Goal: Task Accomplishment & Management: Complete application form

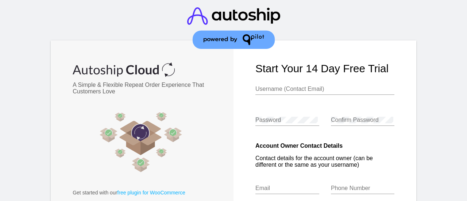
click at [292, 91] on input "Username (Contact Email)" at bounding box center [324, 89] width 139 height 7
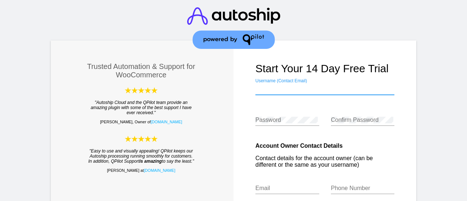
type input "[EMAIL_ADDRESS][DOMAIN_NAME]"
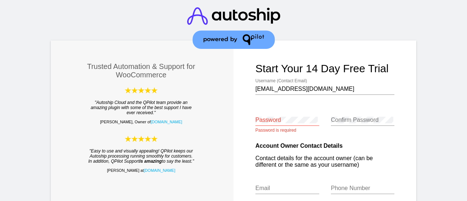
click at [416, 108] on login-register "Trusted Automation & Support for WooCommerce "Autoship Cloud and the QPilot tea…" at bounding box center [233, 159] width 376 height 238
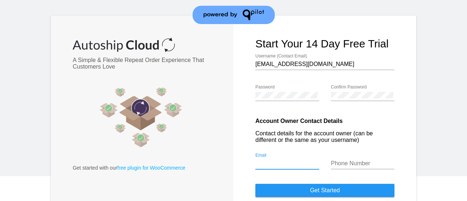
scroll to position [36, 0]
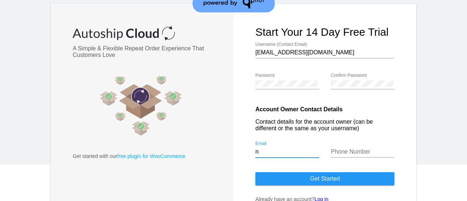
type input "[EMAIL_ADDRESS][DOMAIN_NAME]"
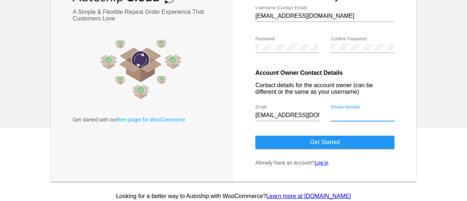
click at [357, 115] on input "Phone Number" at bounding box center [363, 115] width 64 height 7
type input "693558006"
click at [335, 145] on button "Get started" at bounding box center [324, 142] width 139 height 13
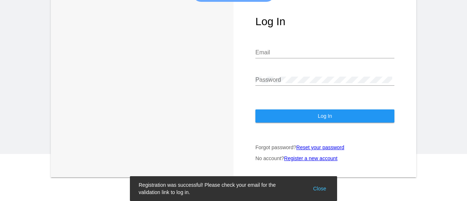
scroll to position [47, 0]
type input "[EMAIL_ADDRESS][DOMAIN_NAME]"
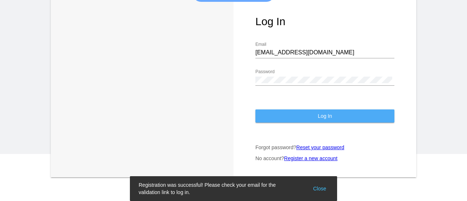
click at [330, 119] on button "Log In" at bounding box center [324, 115] width 139 height 13
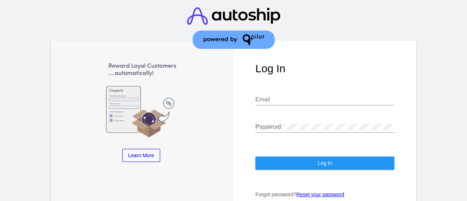
type input "[EMAIL_ADDRESS][DOMAIN_NAME]"
click at [324, 161] on span "Log In" at bounding box center [325, 163] width 14 height 6
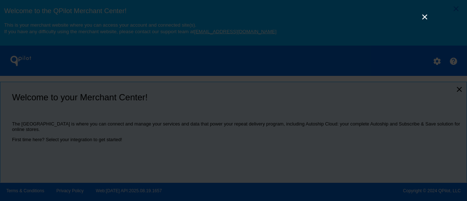
click at [426, 13] on link "×" at bounding box center [424, 16] width 9 height 9
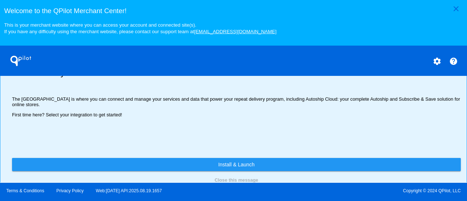
scroll to position [36, 0]
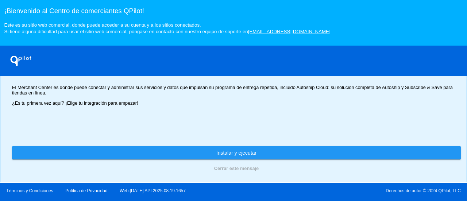
click at [273, 115] on div "¡Bienvenido a tu Centro Comercial! El Merchant Center es donde puede conectar y…" at bounding box center [236, 82] width 449 height 68
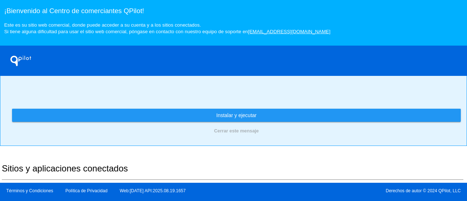
scroll to position [73, 0]
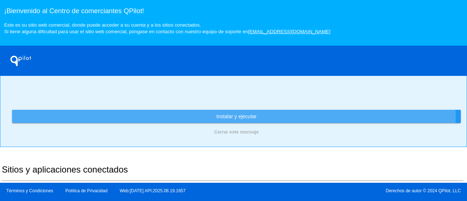
click at [218, 119] on font "Instalar y ejecutar" at bounding box center [236, 116] width 40 height 6
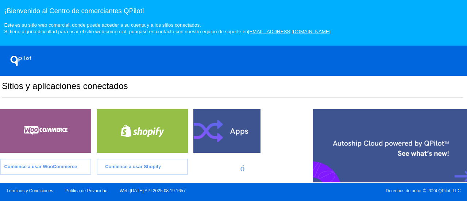
scroll to position [0, 0]
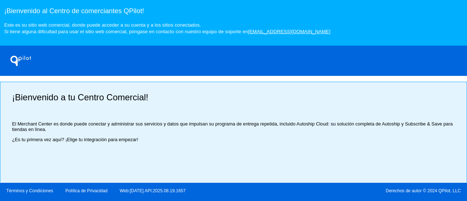
click at [213, 10] on h3 "¡Bienvenido al Centro de comerciantes QPilot!" at bounding box center [233, 11] width 458 height 8
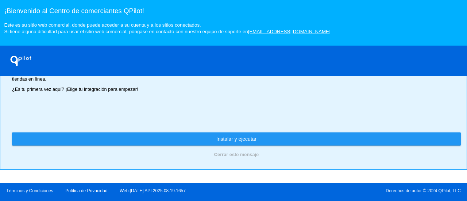
scroll to position [47, 0]
